Goal: Find specific page/section: Find specific page/section

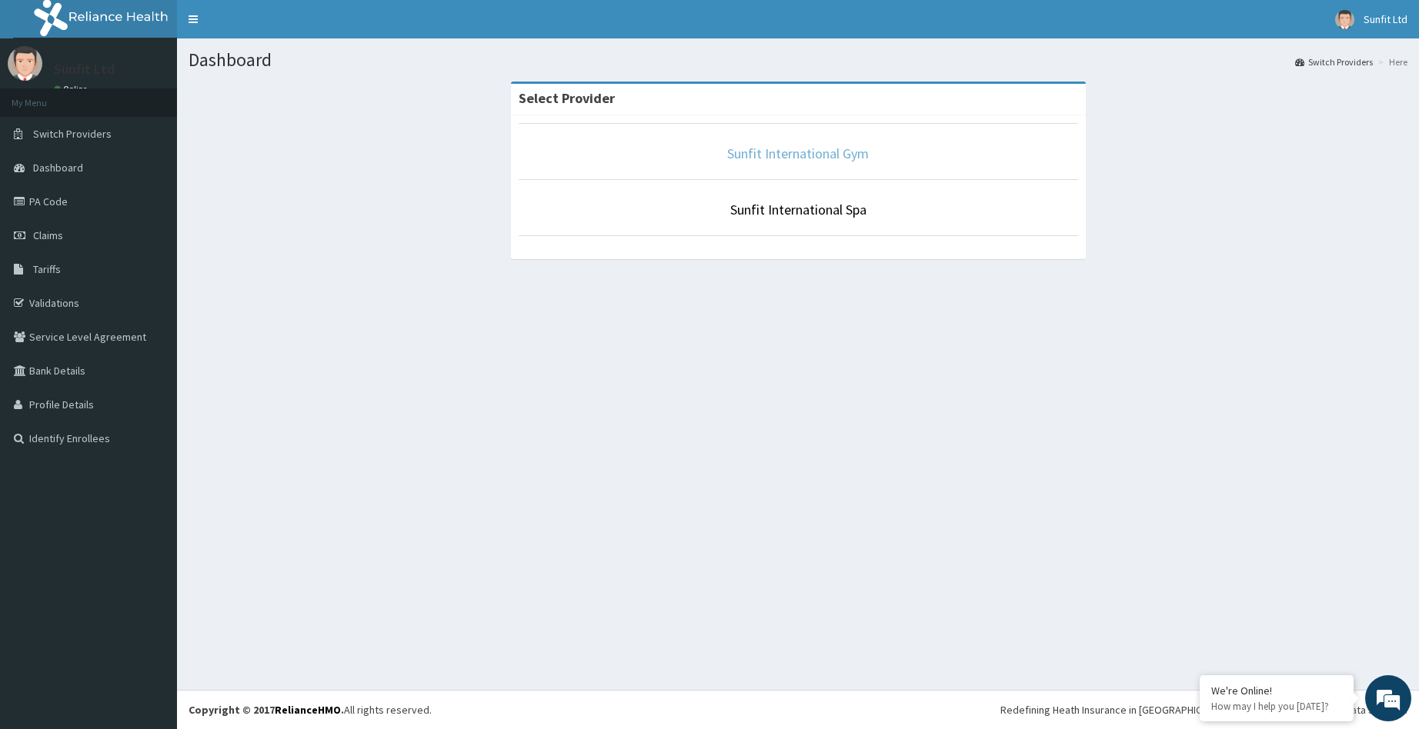
click at [805, 150] on link "Sunfit International Gym" at bounding box center [798, 154] width 142 height 18
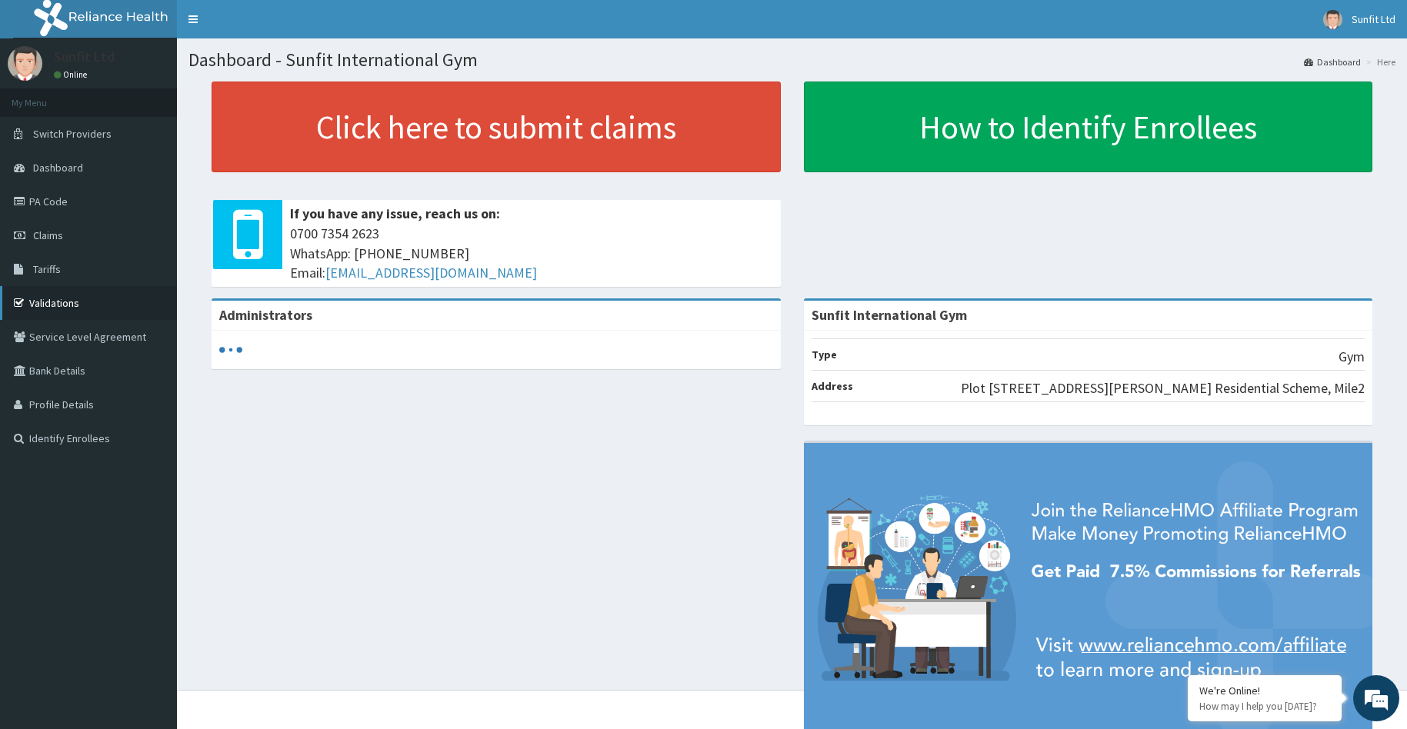
click at [106, 312] on link "Validations" at bounding box center [88, 303] width 177 height 34
